Goal: Find specific page/section: Find specific page/section

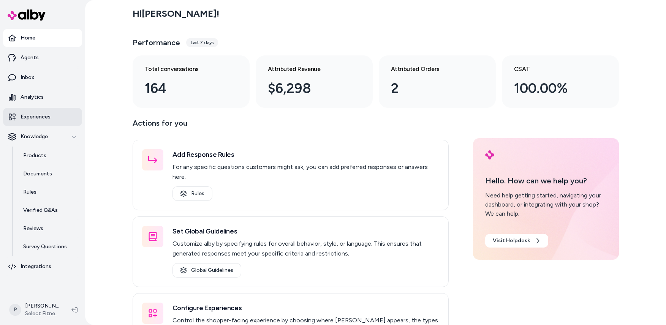
click at [33, 118] on p "Experiences" at bounding box center [36, 117] width 30 height 8
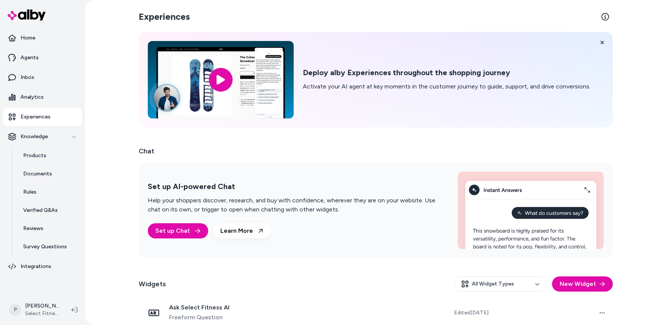
scroll to position [163, 0]
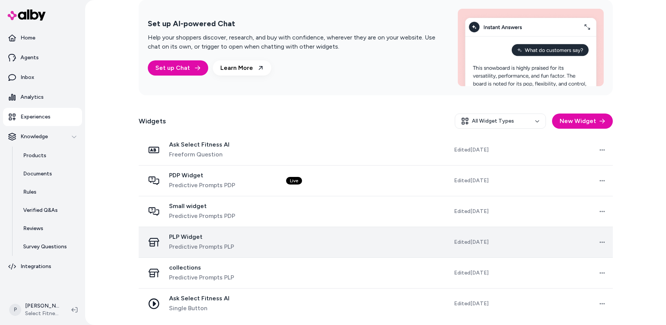
click at [339, 239] on td at bounding box center [339, 242] width 118 height 31
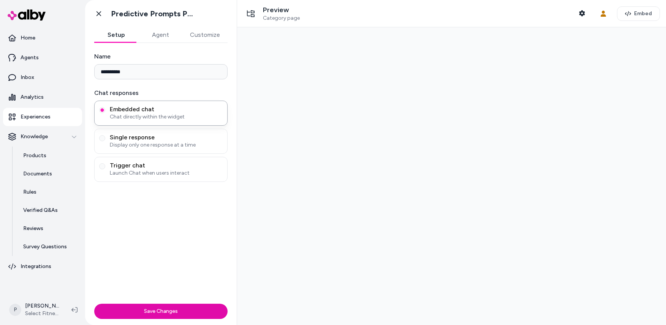
click at [413, 240] on div at bounding box center [451, 176] width 429 height 298
